Goal: Transaction & Acquisition: Purchase product/service

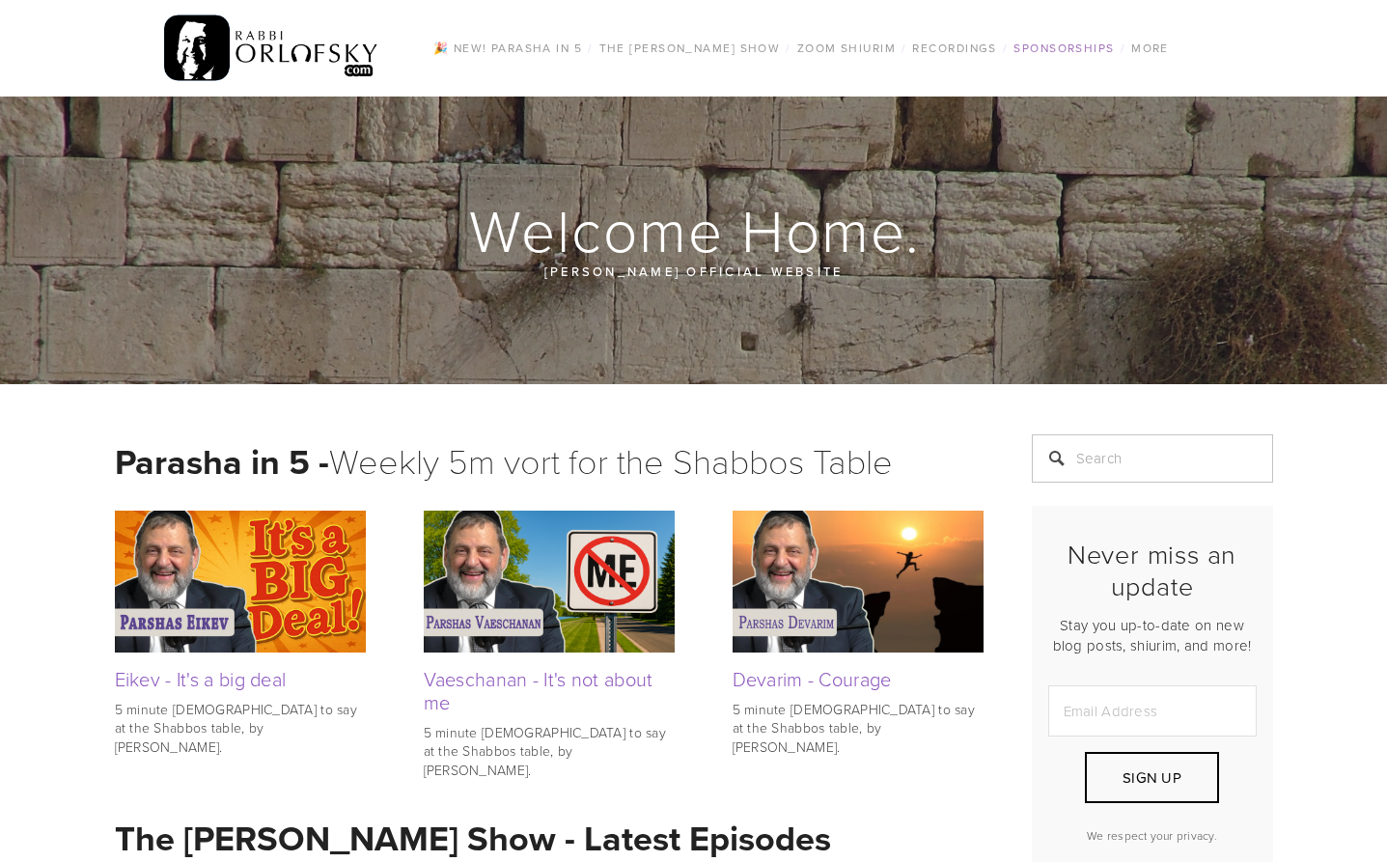
click at [1070, 46] on link "Sponsorships" at bounding box center [1064, 48] width 112 height 25
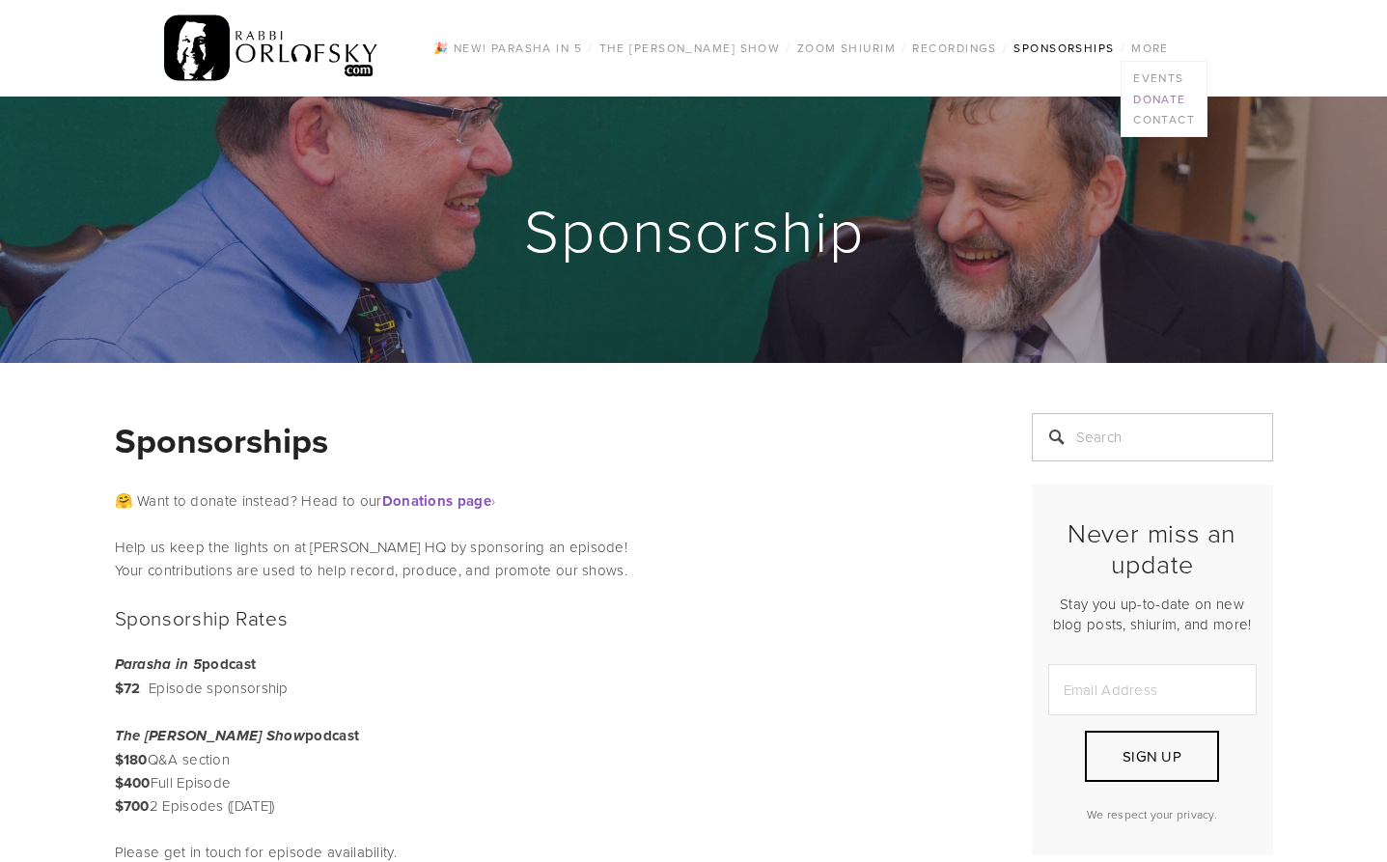
click at [1160, 93] on link "Donate" at bounding box center [1163, 99] width 85 height 21
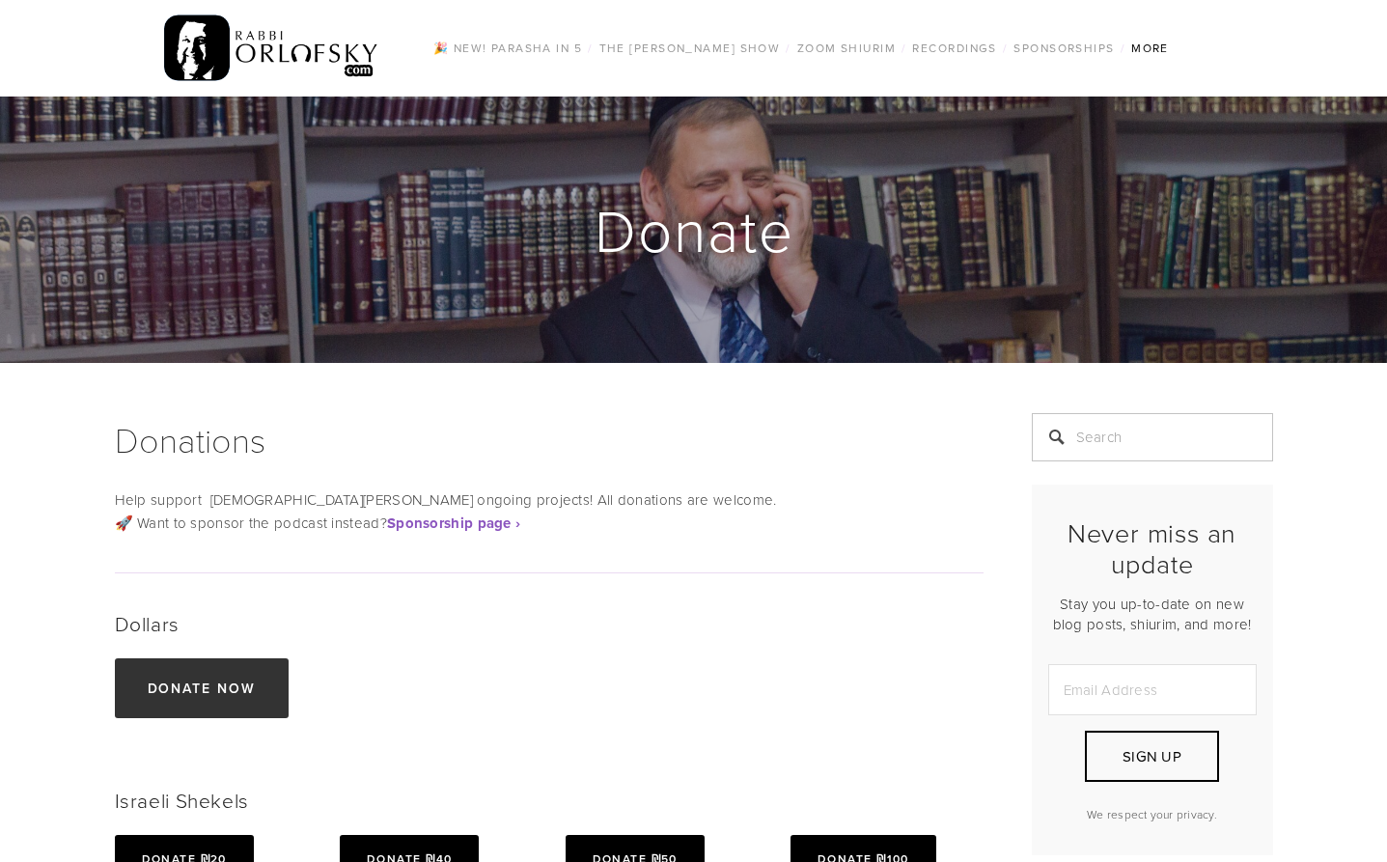
click at [216, 684] on link "Donate now" at bounding box center [202, 688] width 175 height 60
